Goal: Task Accomplishment & Management: Complete application form

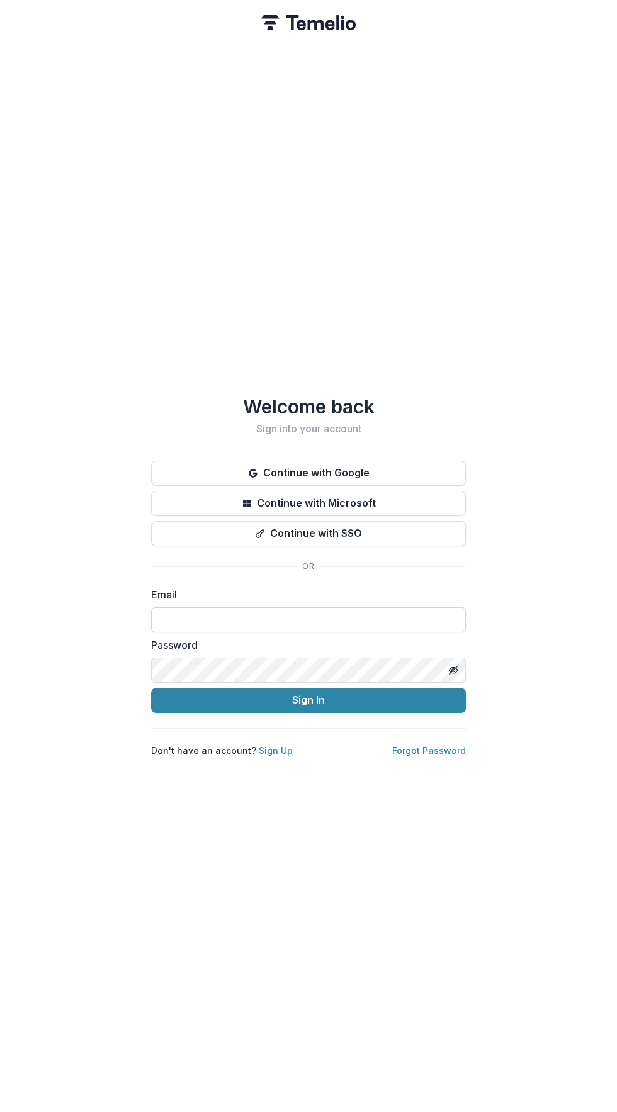
click at [395, 611] on input at bounding box center [308, 619] width 315 height 25
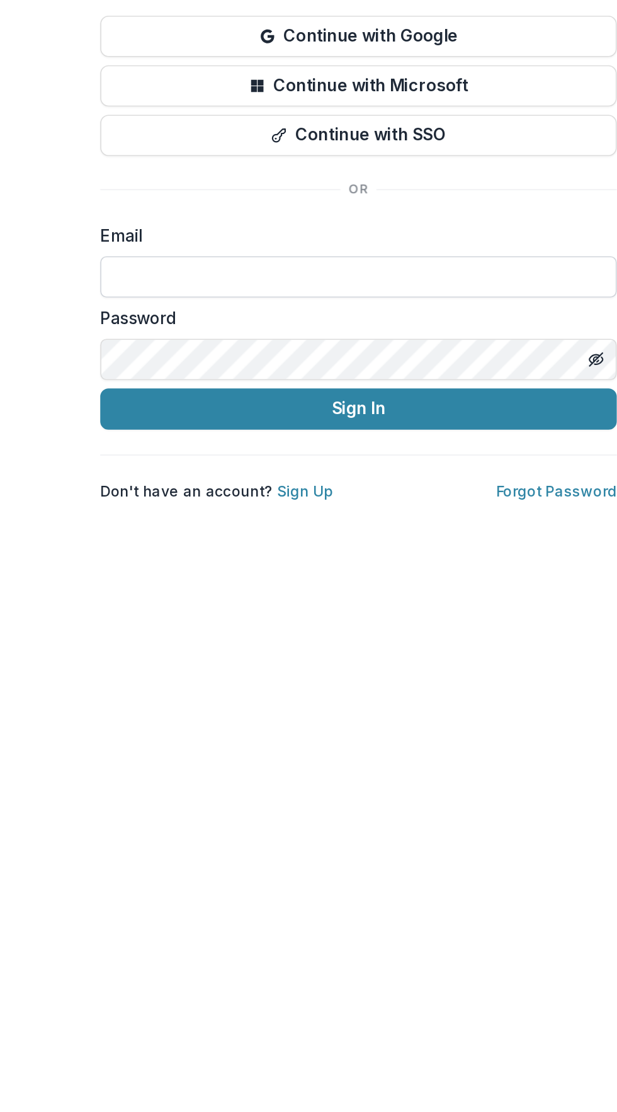
type input "**********"
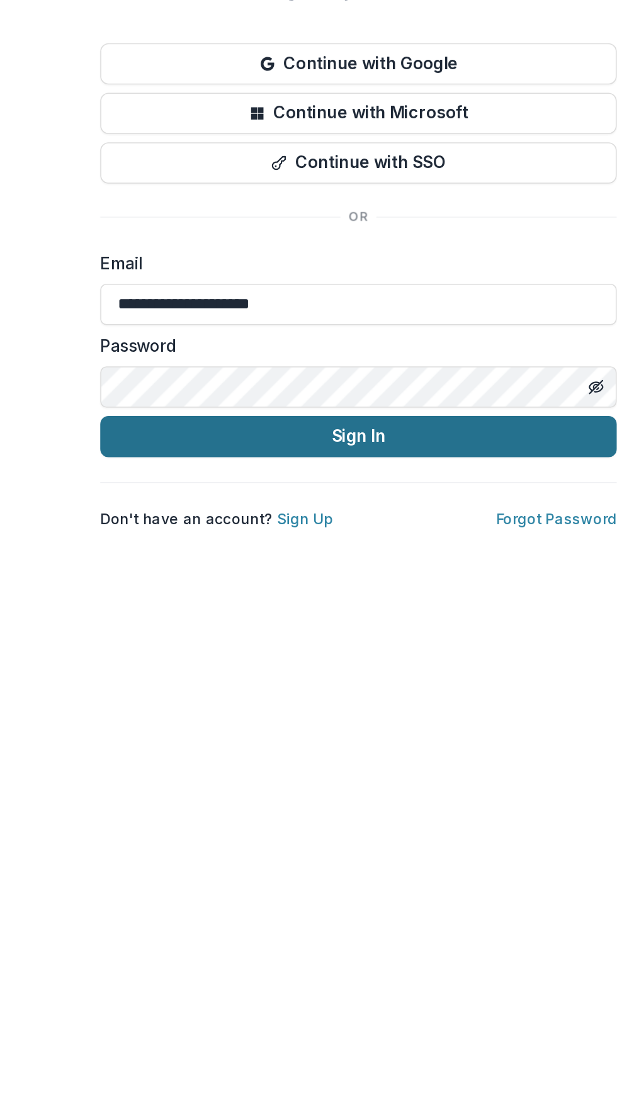
click at [403, 688] on button "Sign In" at bounding box center [308, 700] width 315 height 25
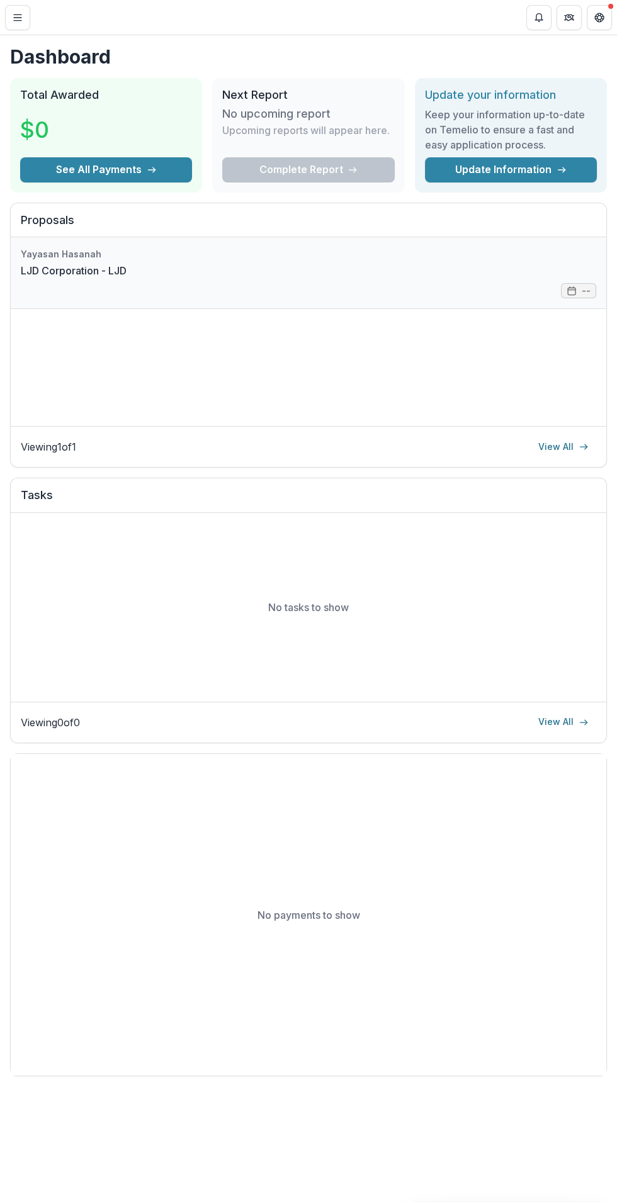
click at [110, 263] on link "LJD Corporation - LJD" at bounding box center [74, 270] width 106 height 15
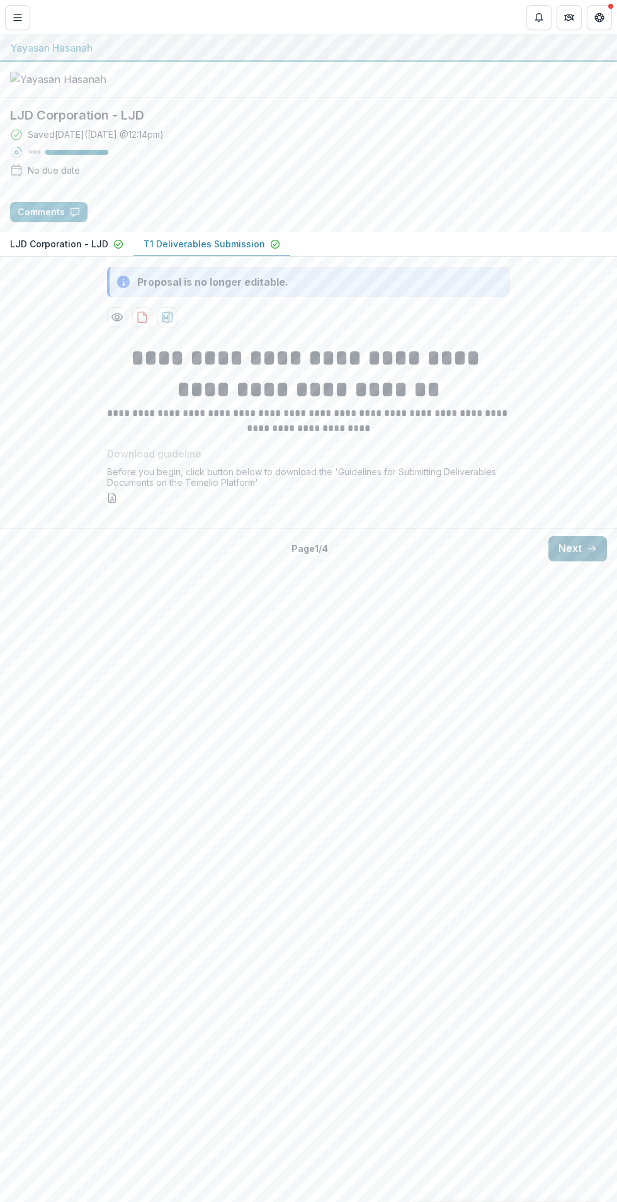
click at [579, 561] on button "Next" at bounding box center [577, 548] width 59 height 25
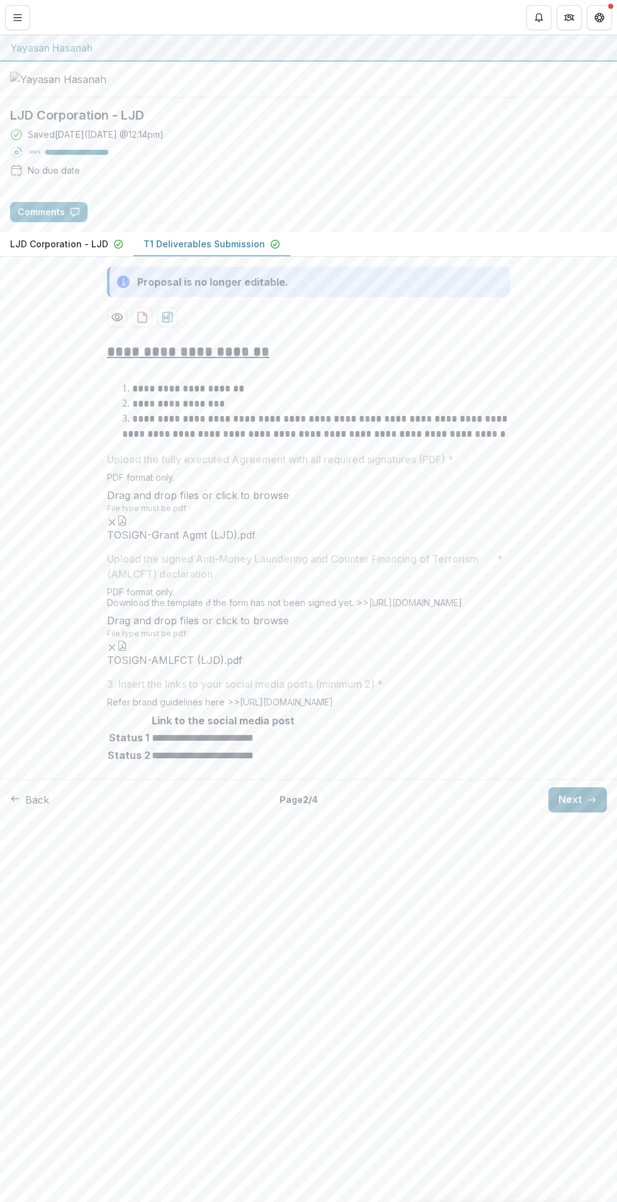
click at [578, 813] on button "Next" at bounding box center [577, 799] width 59 height 25
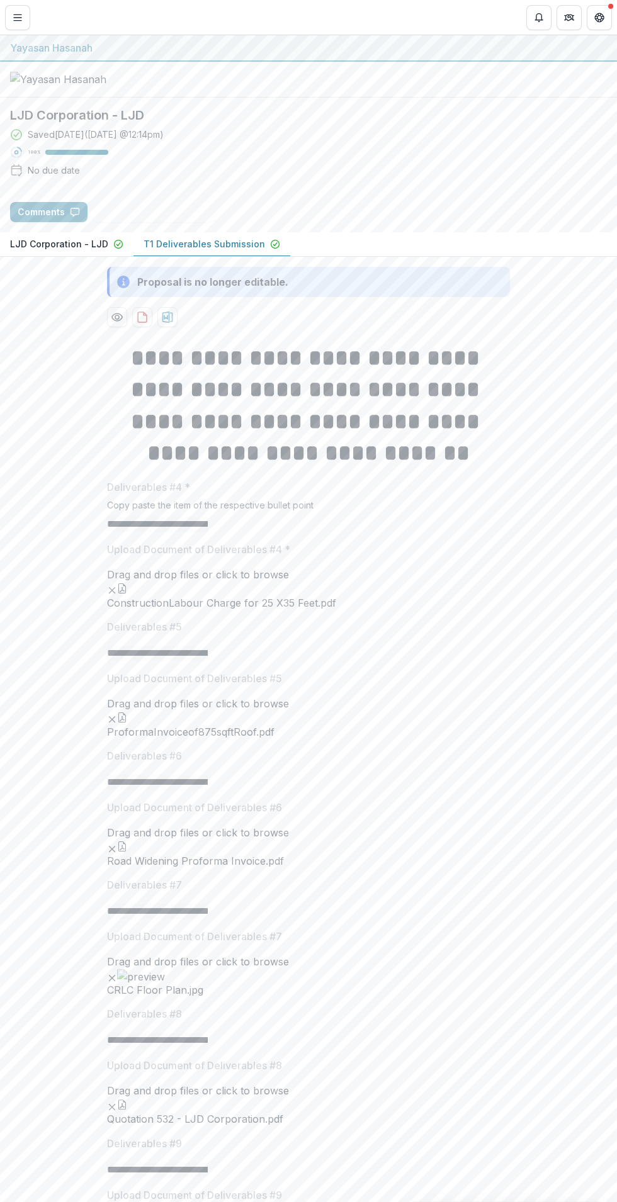
click at [127, 594] on button "button" at bounding box center [122, 588] width 10 height 10
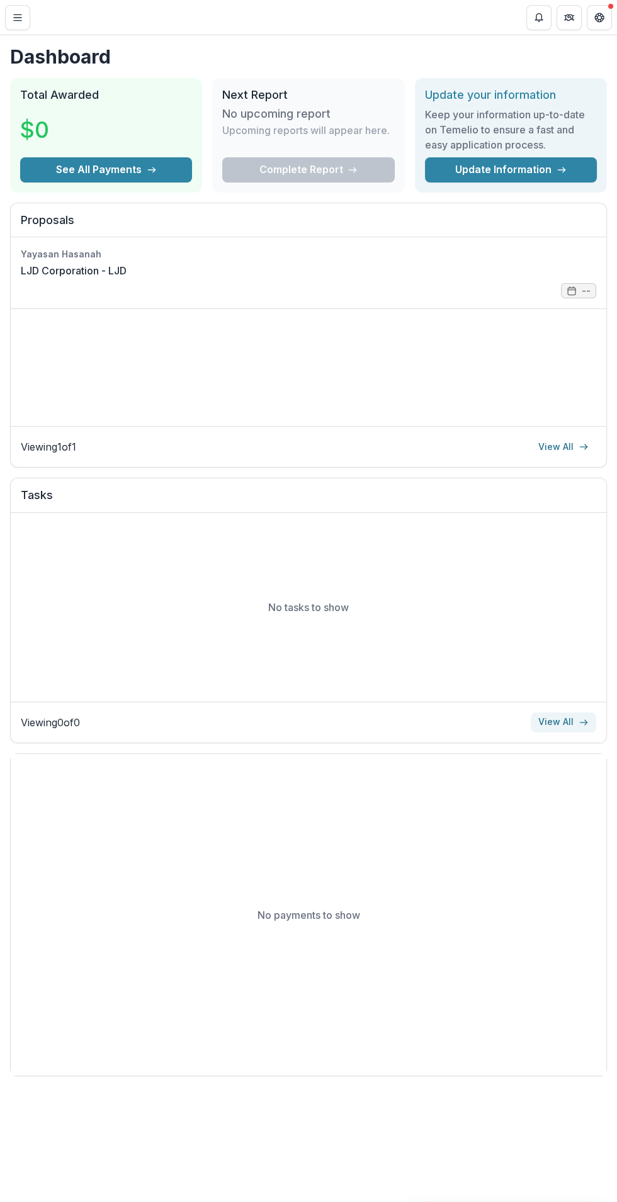
click at [571, 729] on link "View All" at bounding box center [563, 722] width 65 height 20
click at [150, 170] on line "button" at bounding box center [151, 170] width 7 height 0
click at [127, 278] on link "LJD Corporation - LJD" at bounding box center [74, 270] width 106 height 15
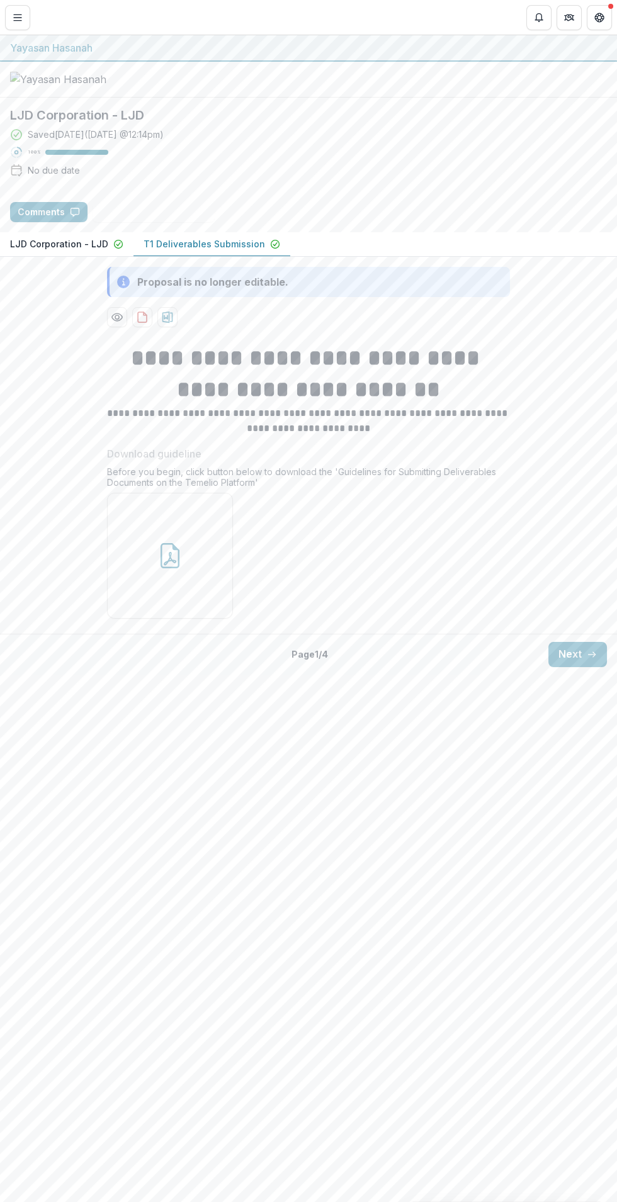
click at [597, 629] on div "**********" at bounding box center [308, 480] width 617 height 296
click at [579, 667] on button "Next" at bounding box center [577, 654] width 59 height 25
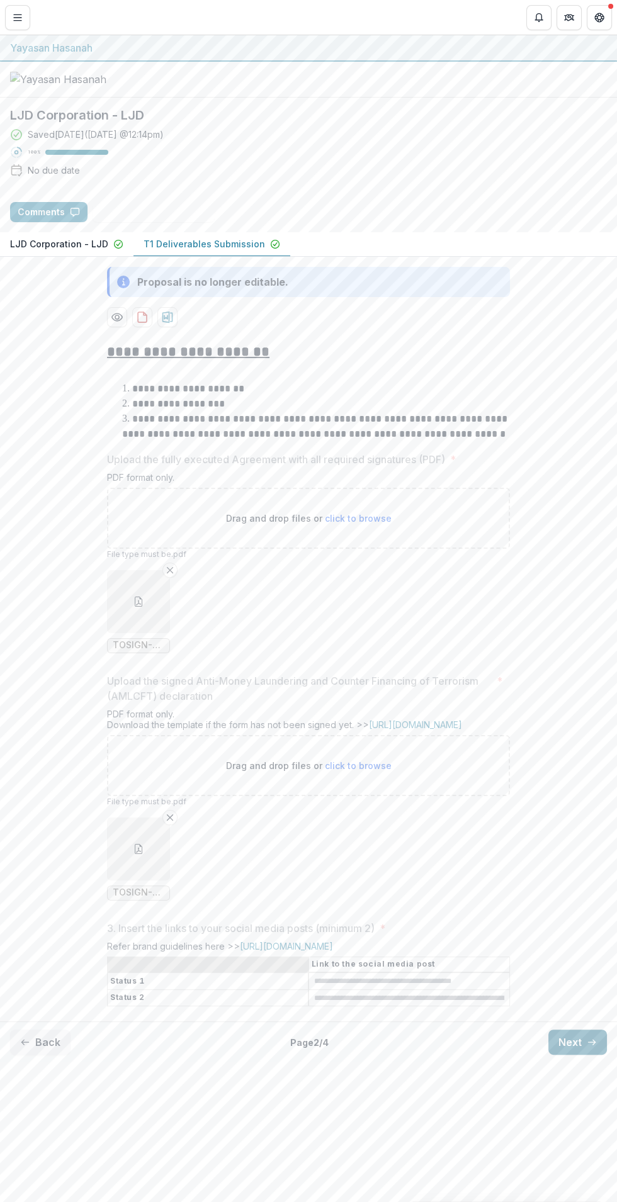
click at [591, 1042] on line "button" at bounding box center [591, 1042] width 7 height 0
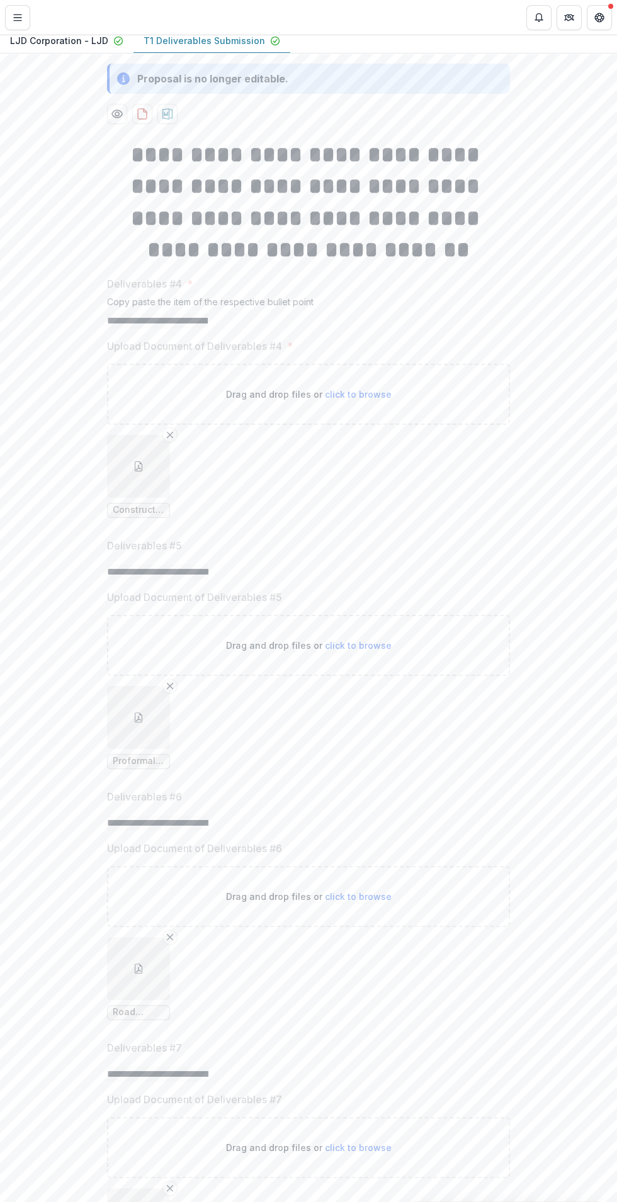
scroll to position [202, 0]
click at [144, 473] on button "button" at bounding box center [138, 468] width 10 height 10
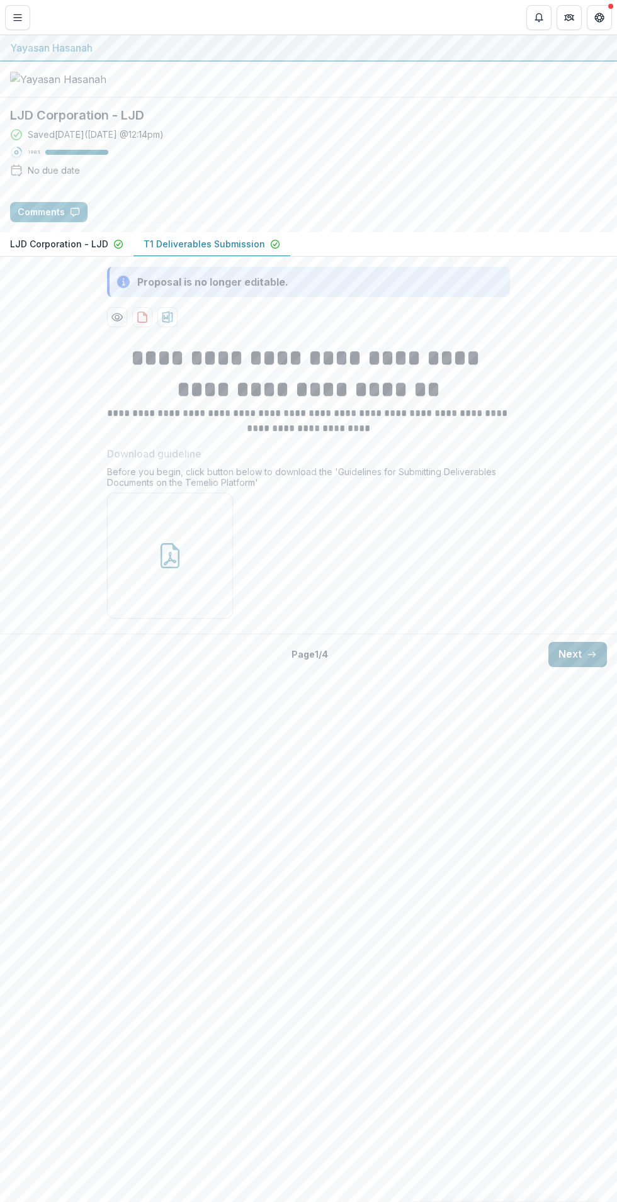
click at [591, 655] on line "button" at bounding box center [591, 655] width 7 height 0
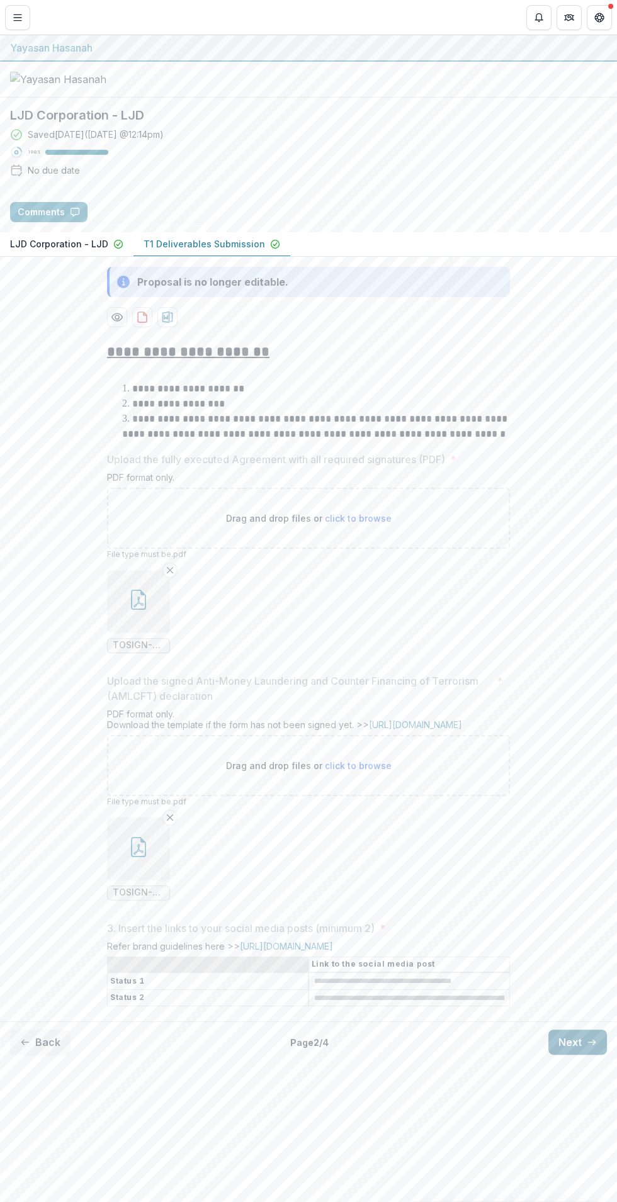
click at [588, 1047] on icon "button" at bounding box center [592, 1042] width 10 height 10
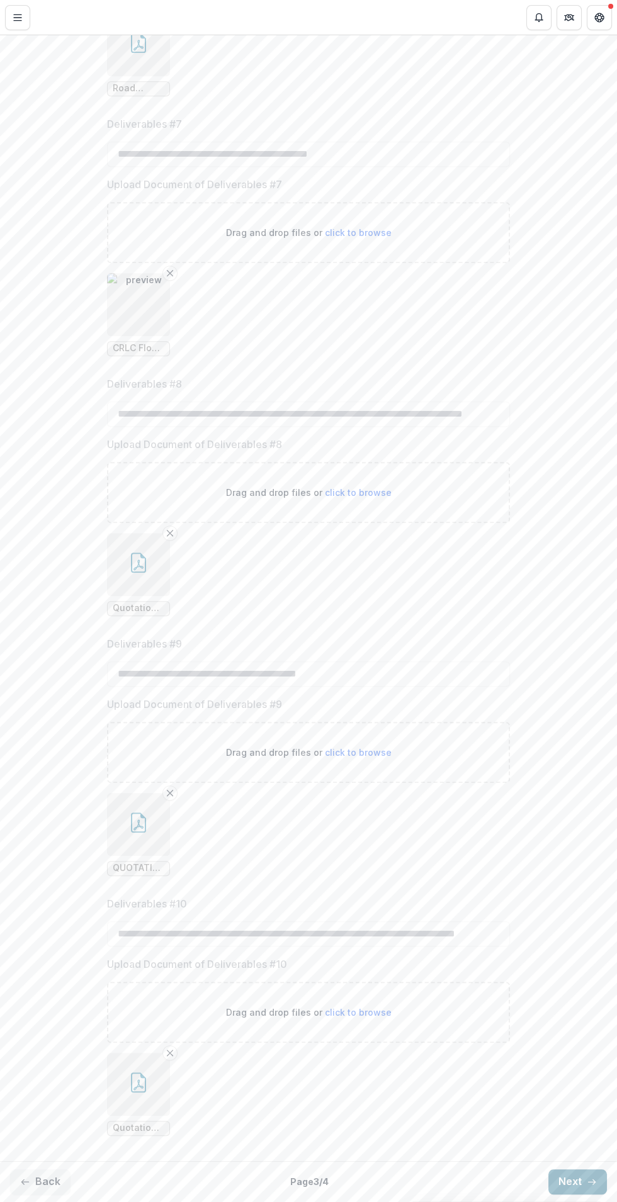
scroll to position [1207, 0]
click at [308, 1001] on div "Drag and drop files or click to browse" at bounding box center [308, 1012] width 403 height 61
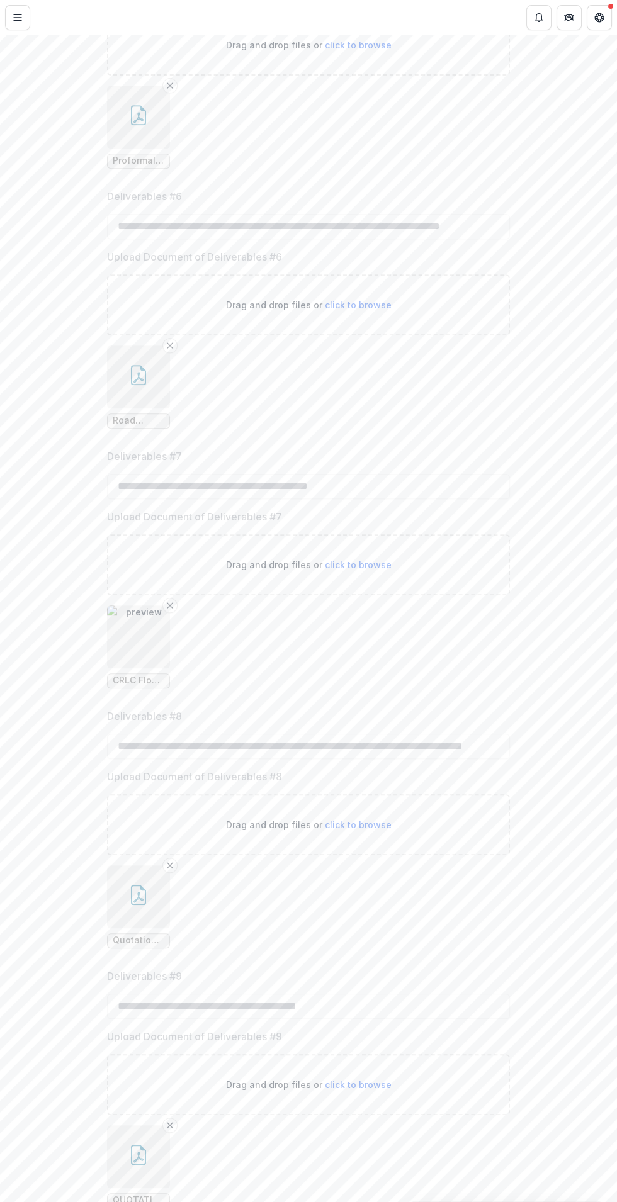
scroll to position [0, 0]
